Goal: Information Seeking & Learning: Understand process/instructions

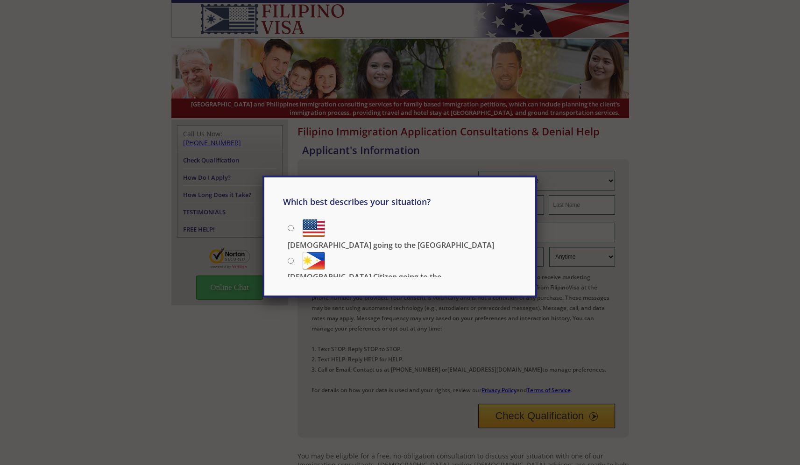
click at [350, 240] on p "[DEMOGRAPHIC_DATA] going to the [GEOGRAPHIC_DATA]" at bounding box center [391, 245] width 206 height 10
click at [294, 231] on input "[DEMOGRAPHIC_DATA] going to the [GEOGRAPHIC_DATA]" at bounding box center [291, 228] width 6 height 6
radio input "true"
